Goal: Subscribe to service/newsletter

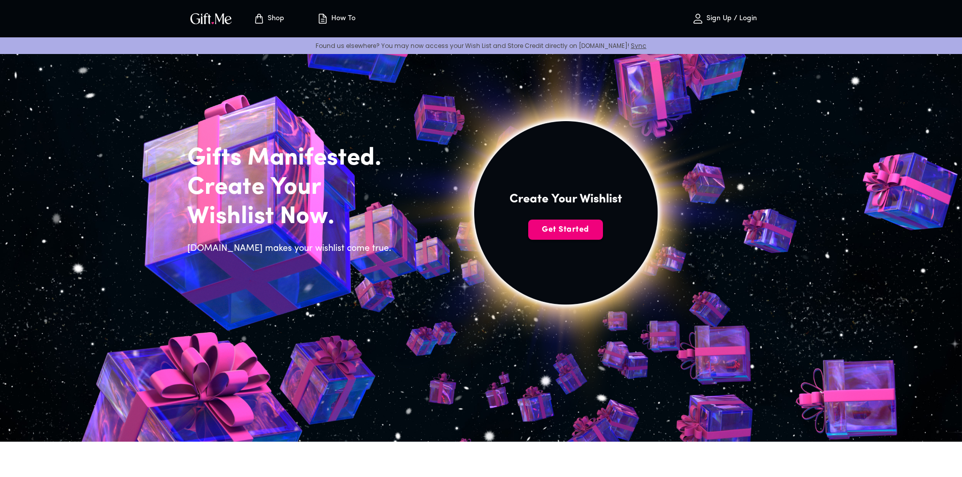
click at [572, 223] on button "Get Started" at bounding box center [565, 230] width 75 height 20
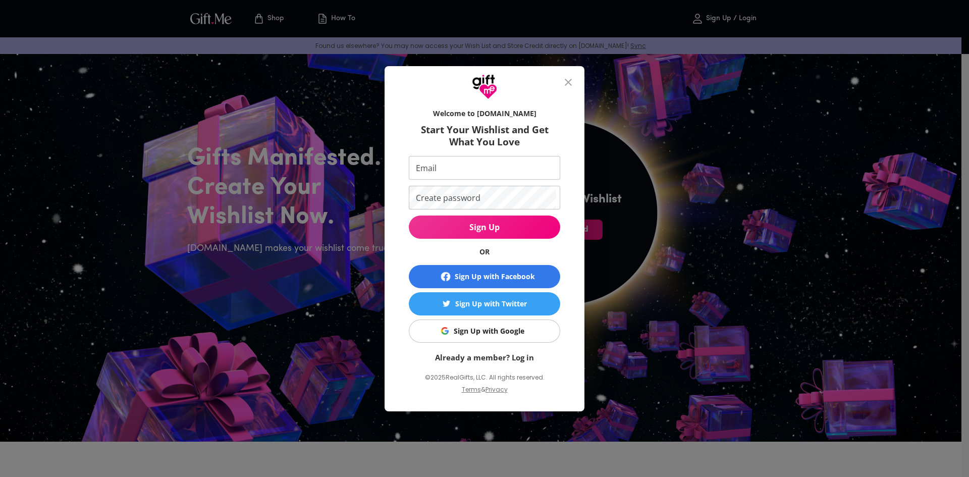
click at [567, 79] on icon "close" at bounding box center [568, 82] width 12 height 12
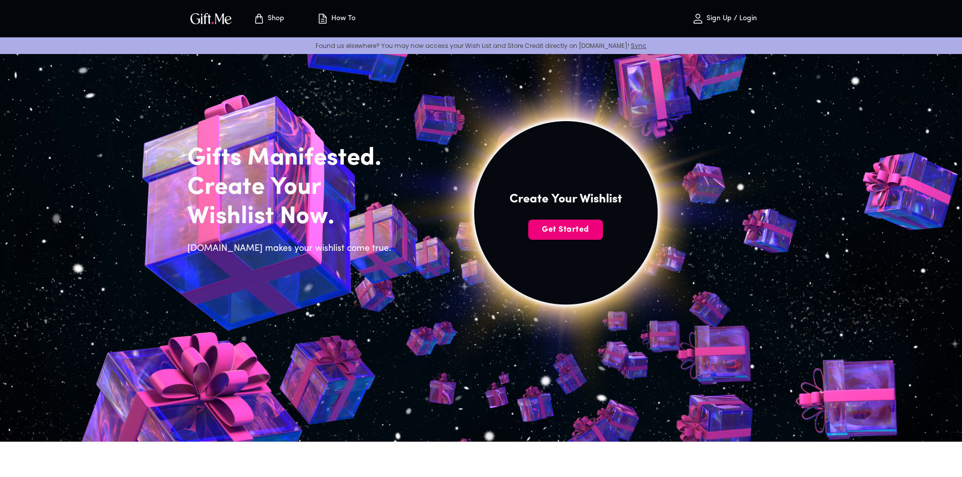
click at [565, 229] on span "Get Started" at bounding box center [565, 229] width 75 height 11
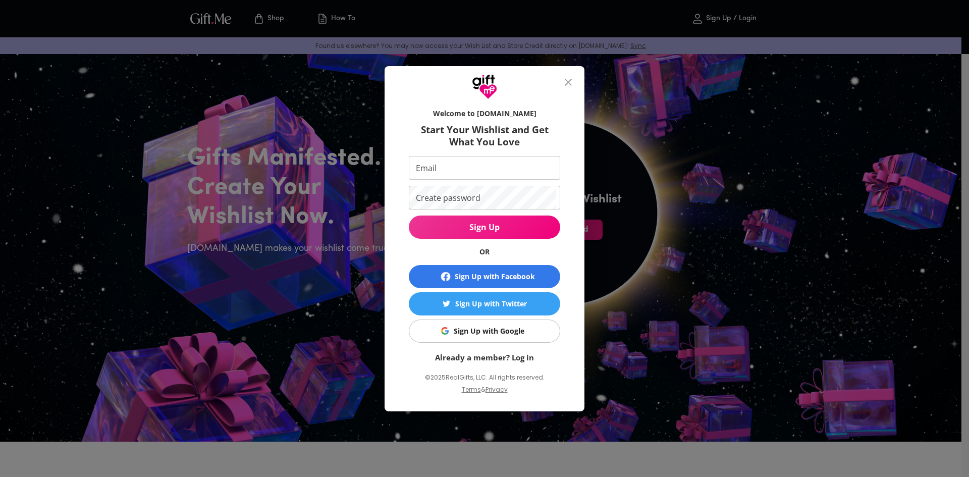
click at [440, 176] on input "Email" at bounding box center [482, 168] width 147 height 24
click at [344, 153] on div "Welcome to [DOMAIN_NAME] Start Your Wishlist and Get What You Love Email Email …" at bounding box center [484, 238] width 969 height 477
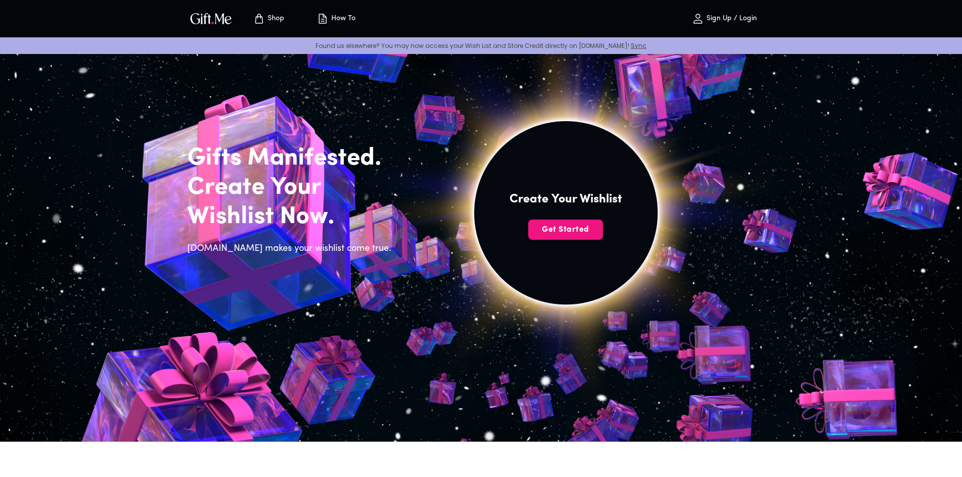
click at [349, 193] on img at bounding box center [566, 224] width 454 height 431
